Goal: Navigation & Orientation: Find specific page/section

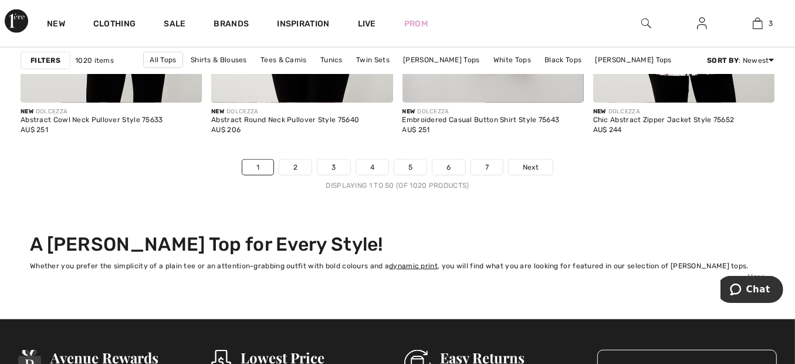
scroll to position [5187, 0]
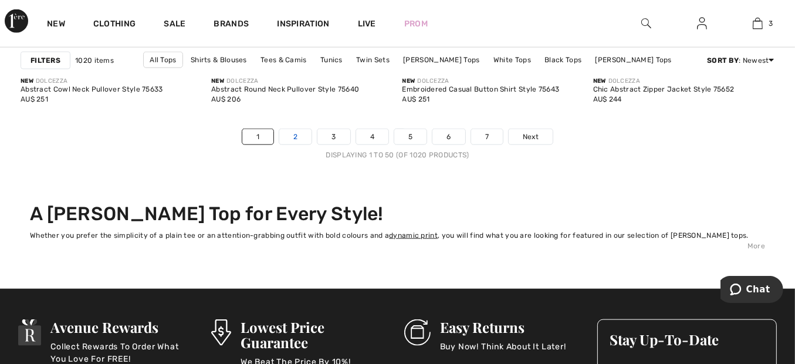
click at [296, 133] on link "2" at bounding box center [295, 136] width 32 height 15
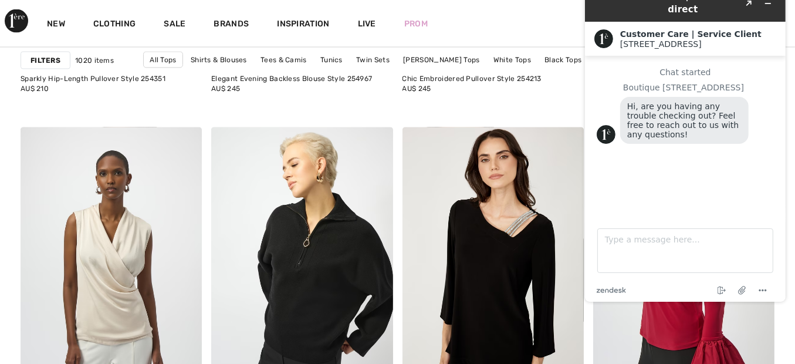
scroll to position [1893, 0]
